Goal: Navigation & Orientation: Find specific page/section

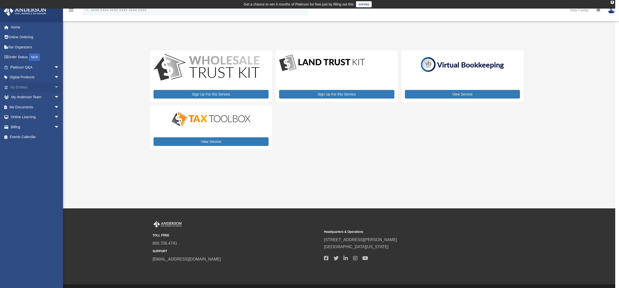
click at [54, 86] on span "arrow_drop_down" at bounding box center [59, 87] width 10 height 10
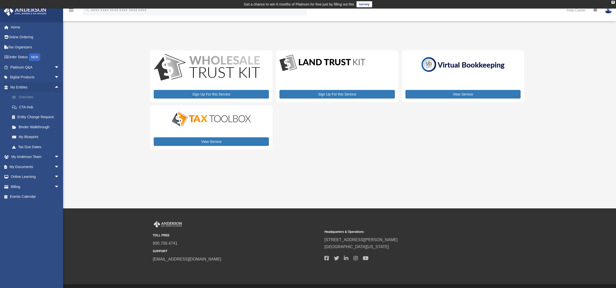
click at [30, 98] on link "Overview" at bounding box center [37, 97] width 60 height 10
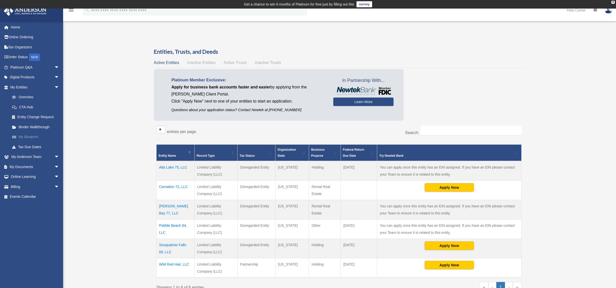
click at [23, 137] on link "My Blueprint" at bounding box center [37, 137] width 60 height 10
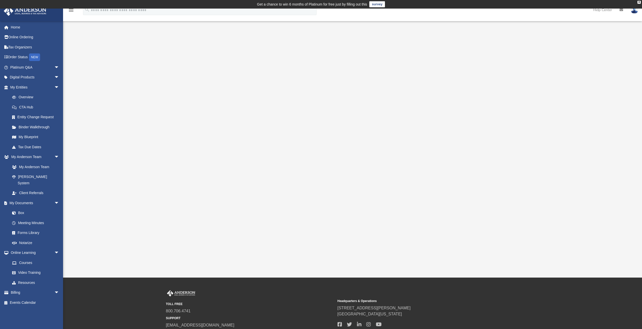
click at [556, 183] on div at bounding box center [352, 151] width 521 height 202
drag, startPoint x: 633, startPoint y: 3, endPoint x: 540, endPoint y: 67, distance: 112.7
click at [540, 66] on div at bounding box center [352, 151] width 521 height 202
click at [23, 208] on link "Box" at bounding box center [37, 213] width 60 height 10
